Goal: Task Accomplishment & Management: Complete application form

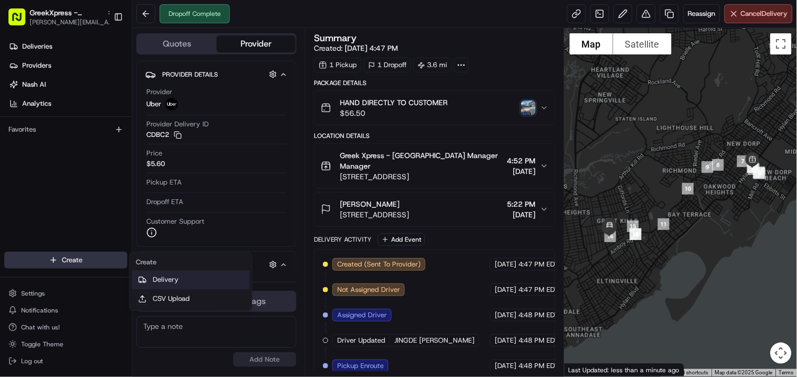
drag, startPoint x: 205, startPoint y: 280, endPoint x: 219, endPoint y: 252, distance: 31.7
click at [205, 280] on link "Delivery" at bounding box center [191, 280] width 118 height 19
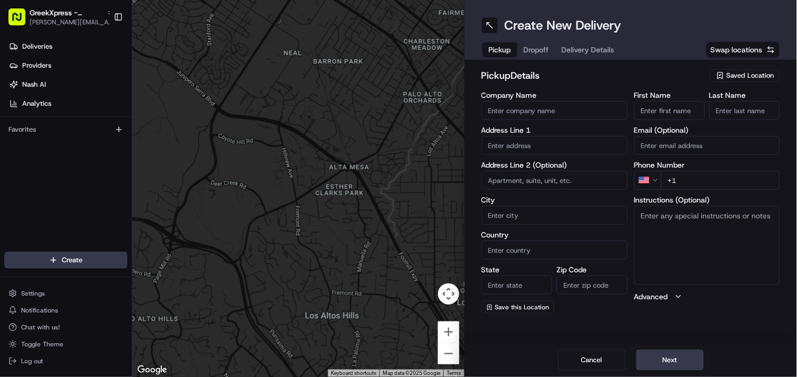
click at [726, 77] on div "Saved Location" at bounding box center [745, 75] width 70 height 13
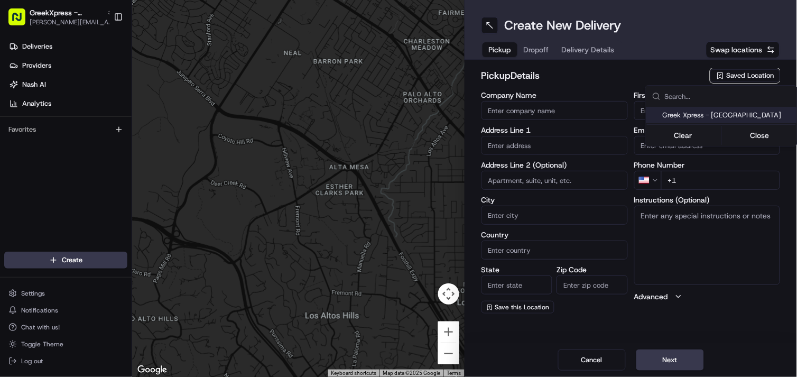
click at [686, 115] on span "Greek Xpress - [GEOGRAPHIC_DATA]" at bounding box center [728, 115] width 130 height 10
type input "Greek Xpress - [GEOGRAPHIC_DATA]"
type input "[STREET_ADDRESS]"
type input "#120"
type input "[GEOGRAPHIC_DATA]"
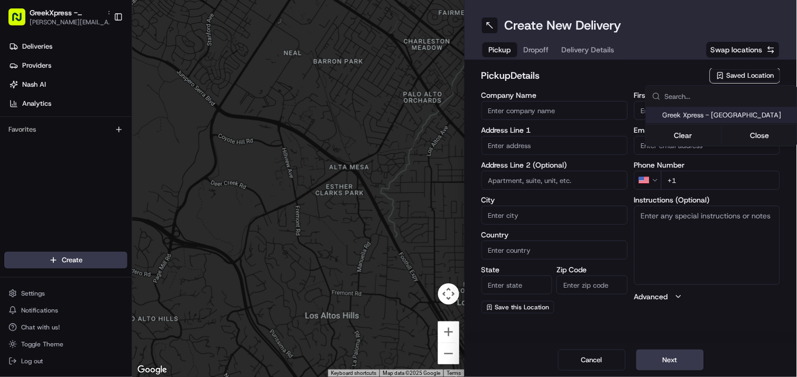
type input "US"
type input "NY"
type input "10306"
type input "Manager"
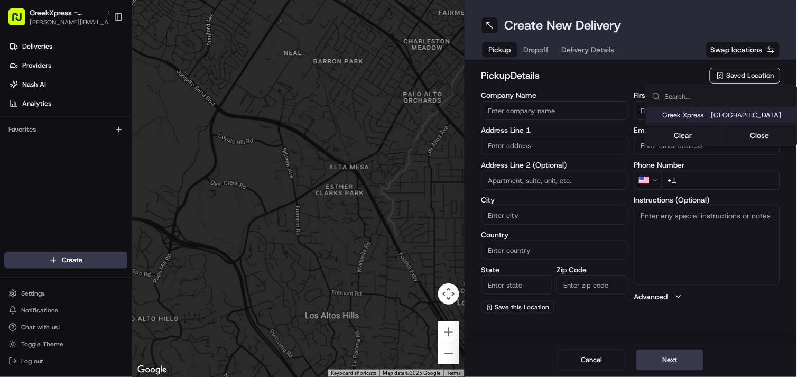
type input "[PHONE_NUMBER]"
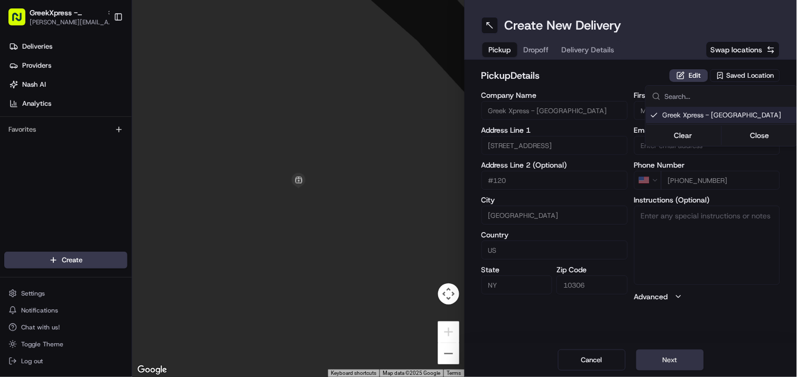
click at [652, 355] on html "GreekXpress - [GEOGRAPHIC_DATA] [EMAIL_ADDRESS][DOMAIN_NAME] Toggle Sidebar Del…" at bounding box center [398, 188] width 797 height 377
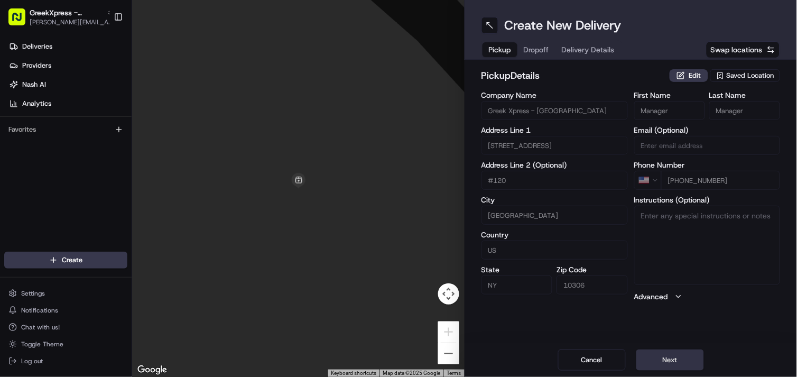
click at [647, 357] on button "Next" at bounding box center [670, 359] width 68 height 21
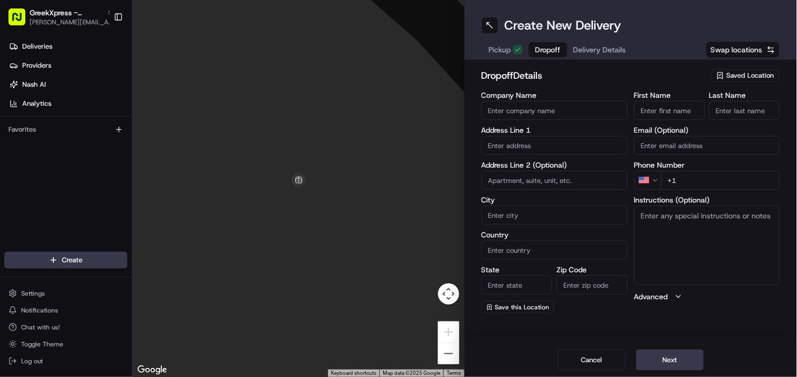
click at [546, 147] on input "text" at bounding box center [554, 145] width 146 height 19
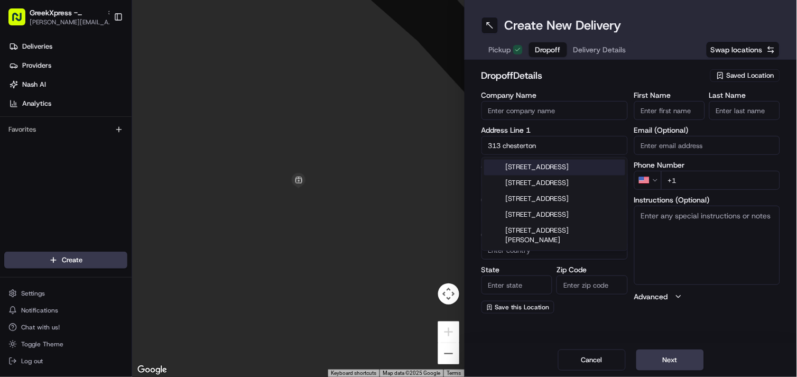
click at [523, 164] on div "[STREET_ADDRESS]" at bounding box center [554, 168] width 141 height 16
type input "[STREET_ADDRESS]"
type input "Belmont"
type input "[GEOGRAPHIC_DATA]"
type input "CA"
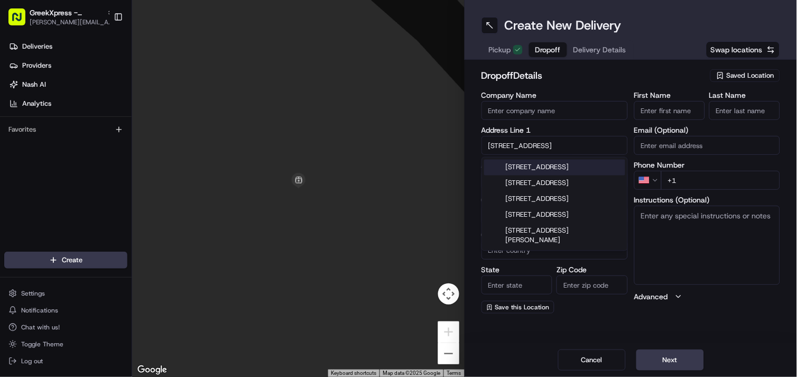
type input "94002"
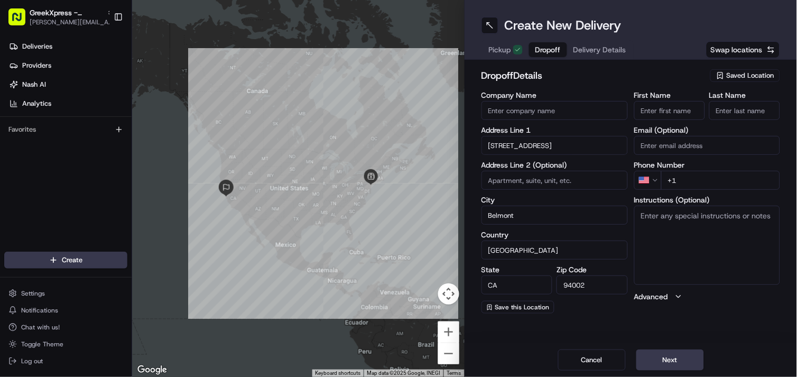
click at [572, 149] on input "[STREET_ADDRESS]" at bounding box center [554, 145] width 146 height 19
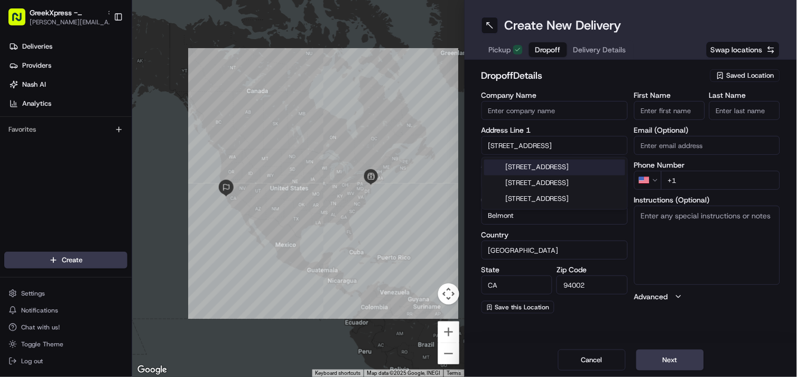
click at [577, 171] on div "[STREET_ADDRESS]" at bounding box center [554, 168] width 141 height 16
type input "[STREET_ADDRESS]"
type input "[GEOGRAPHIC_DATA]"
type input "NY"
type input "10306"
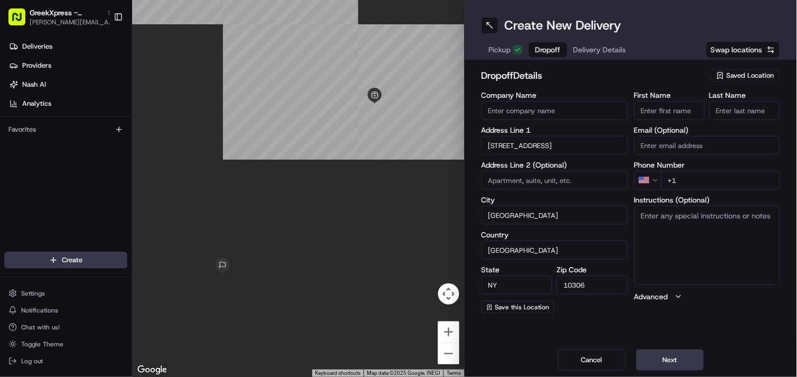
type input "[STREET_ADDRESS]"
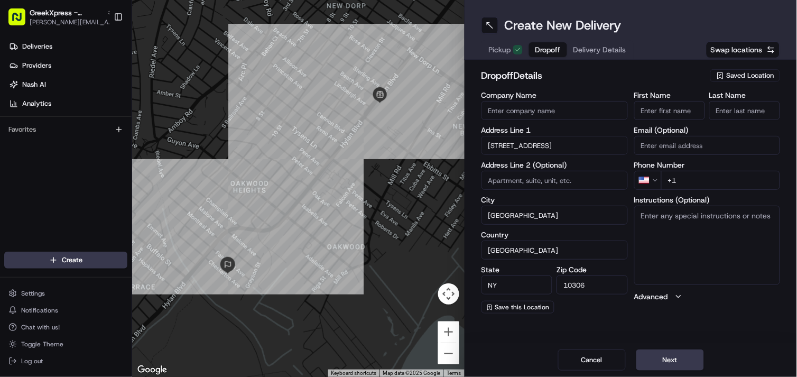
click at [724, 180] on input "+1" at bounding box center [720, 180] width 119 height 19
type input "[PHONE_NUMBER]"
click at [687, 368] on button "Next" at bounding box center [670, 359] width 68 height 21
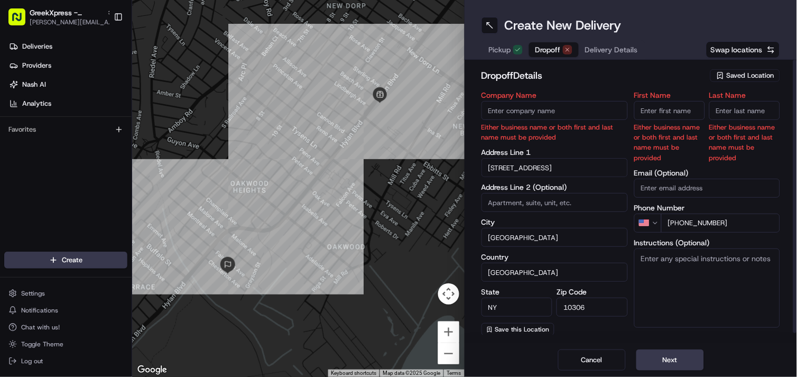
click at [666, 111] on input "First Name" at bounding box center [669, 110] width 71 height 19
type input "[PERSON_NAME]"
click at [763, 109] on input "Last Name" at bounding box center [744, 110] width 71 height 19
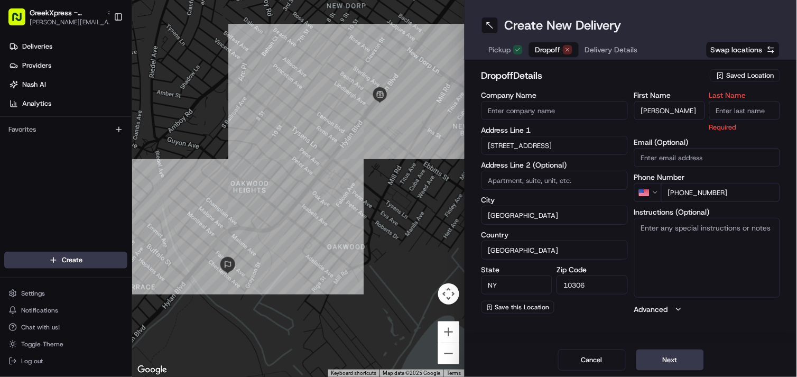
type input "p"
click at [673, 366] on button "Next" at bounding box center [670, 359] width 68 height 21
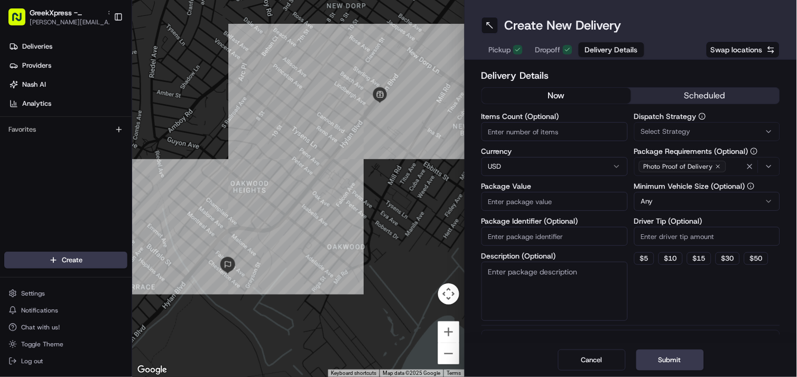
click at [588, 204] on input "Package Value" at bounding box center [554, 201] width 146 height 19
type input "56.10"
click at [646, 257] on button "$ 5" at bounding box center [644, 258] width 20 height 13
type input "5"
click at [678, 358] on button "Submit" at bounding box center [670, 359] width 68 height 21
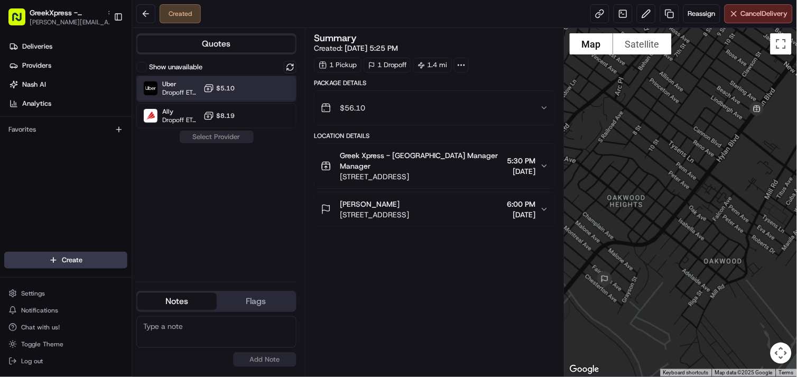
click at [174, 88] on span "Dropoff ETA 21 minutes" at bounding box center [180, 92] width 37 height 8
click at [207, 137] on button "Assign Provider" at bounding box center [216, 137] width 75 height 13
